Goal: Task Accomplishment & Management: Use online tool/utility

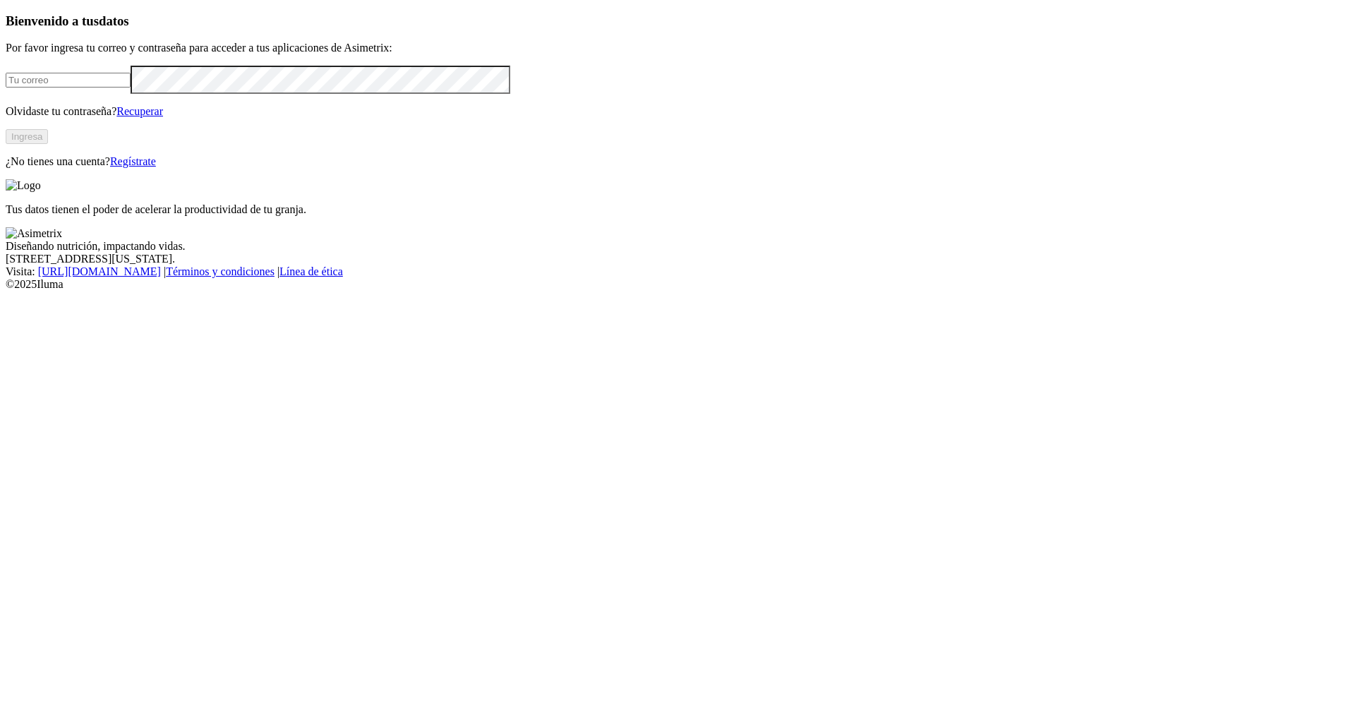
click at [131, 87] on input "email" at bounding box center [68, 80] width 125 height 15
type input "Calidad.fincasmeta@aliar.com.co"
click input "submit" at bounding box center [0, 0] width 0 height 0
